Goal: Transaction & Acquisition: Purchase product/service

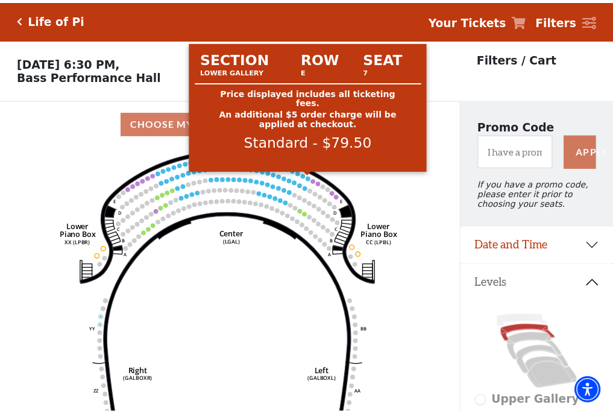
scroll to position [56, 0]
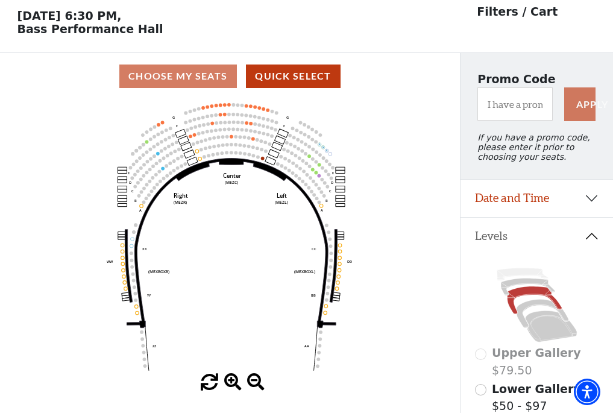
scroll to position [56, 0]
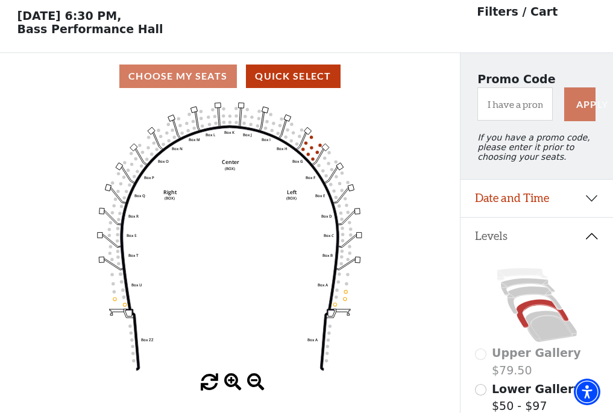
scroll to position [56, 0]
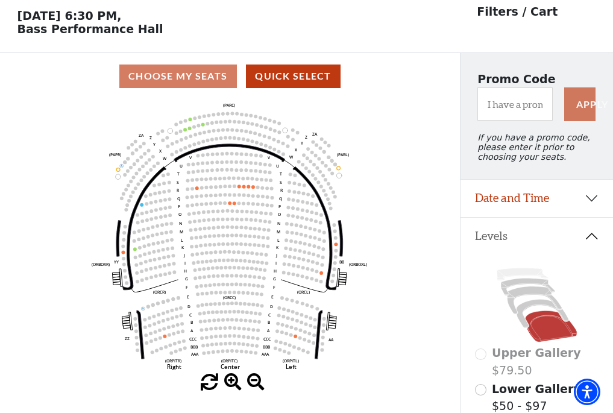
scroll to position [56, 0]
